Goal: Check status: Check status

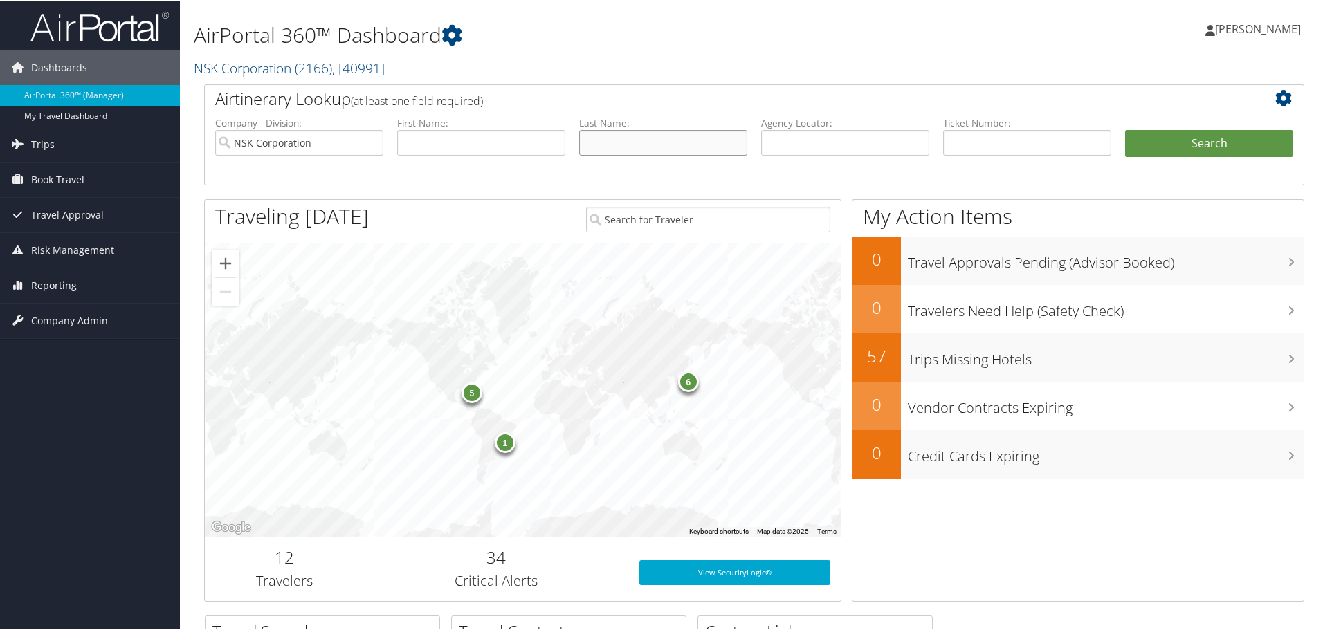
click at [618, 136] on input "text" at bounding box center [663, 142] width 168 height 26
type input "Suzuki"
click at [1185, 140] on button "Search" at bounding box center [1209, 143] width 168 height 28
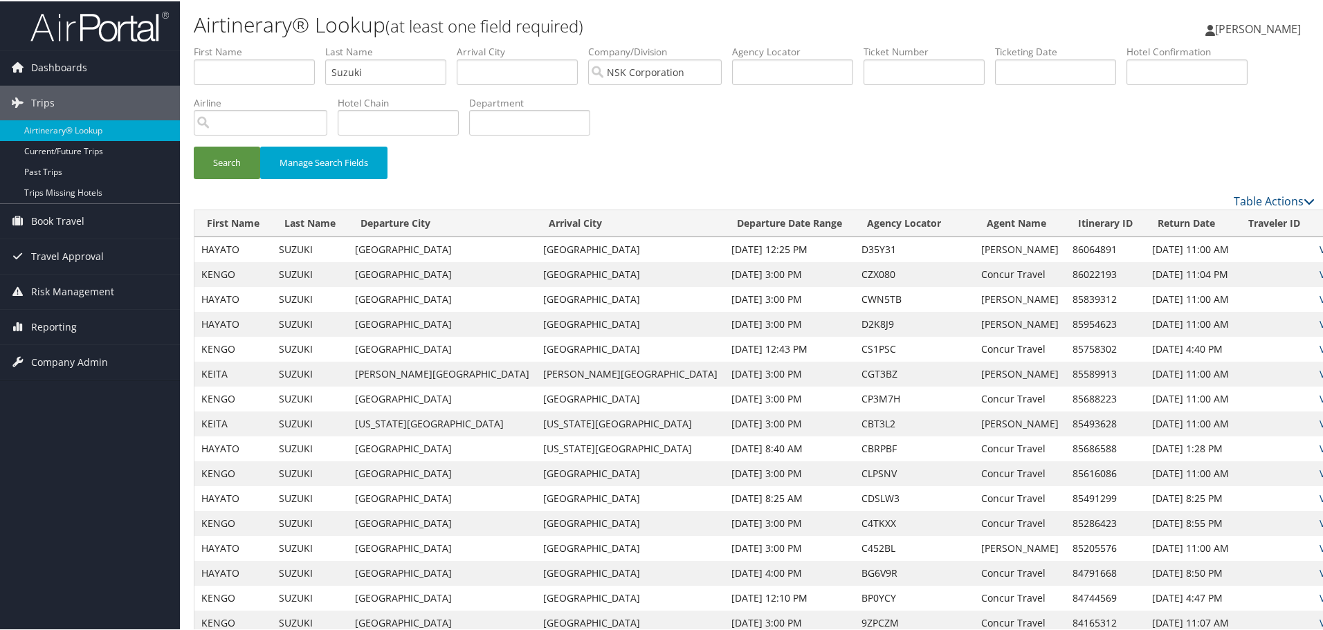
click at [1319, 247] on link "View" at bounding box center [1329, 247] width 21 height 13
